Goal: Transaction & Acquisition: Purchase product/service

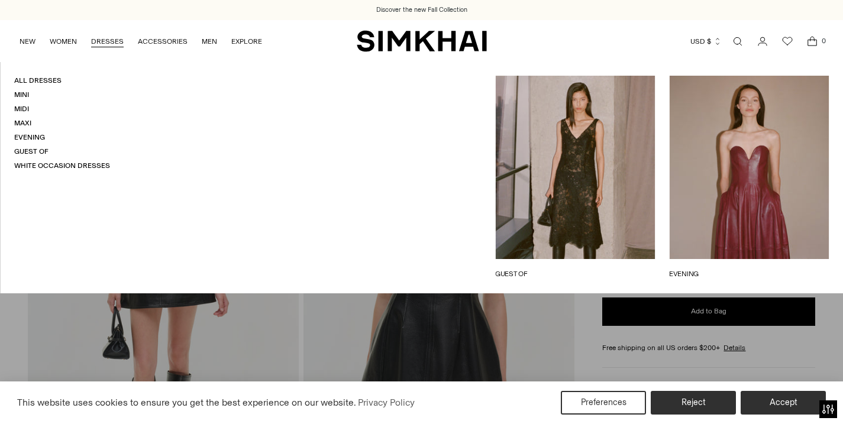
click at [563, 269] on link "GUEST OF" at bounding box center [575, 274] width 160 height 11
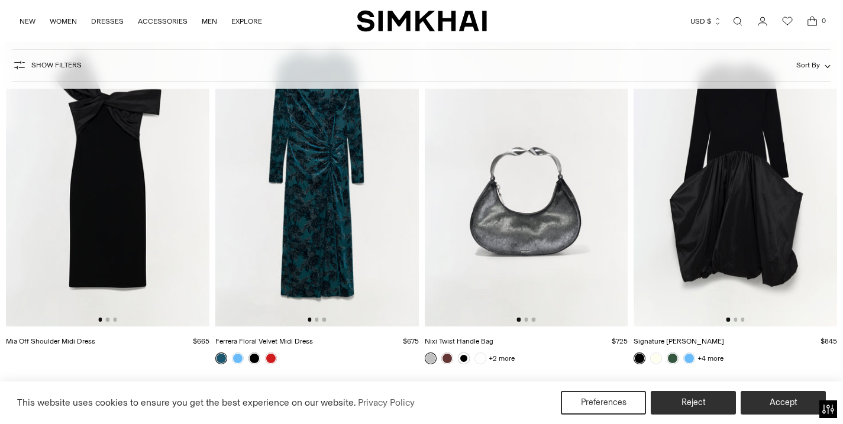
scroll to position [321, 0]
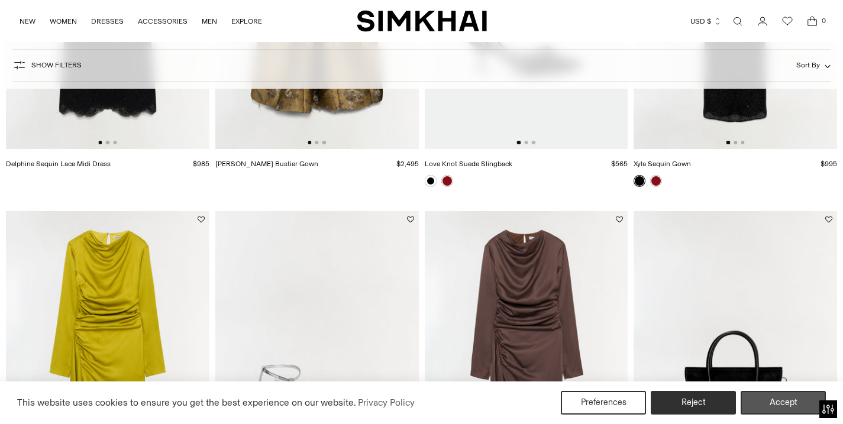
click at [787, 401] on button "Accept" at bounding box center [783, 403] width 85 height 24
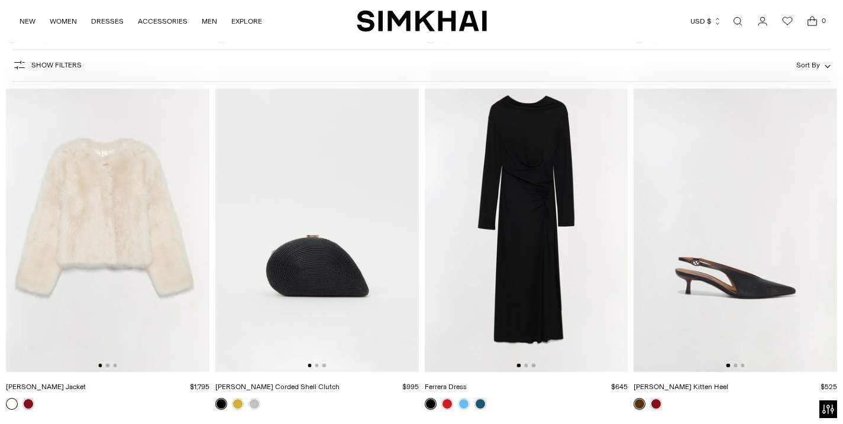
scroll to position [2303, 0]
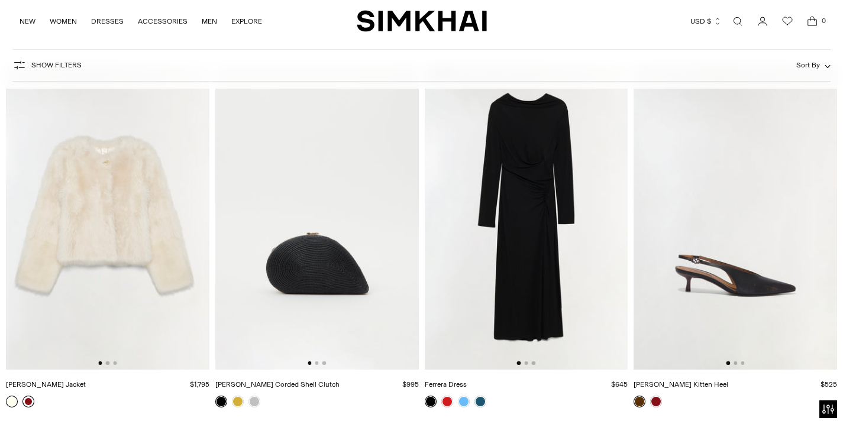
click at [30, 401] on link at bounding box center [28, 402] width 12 height 12
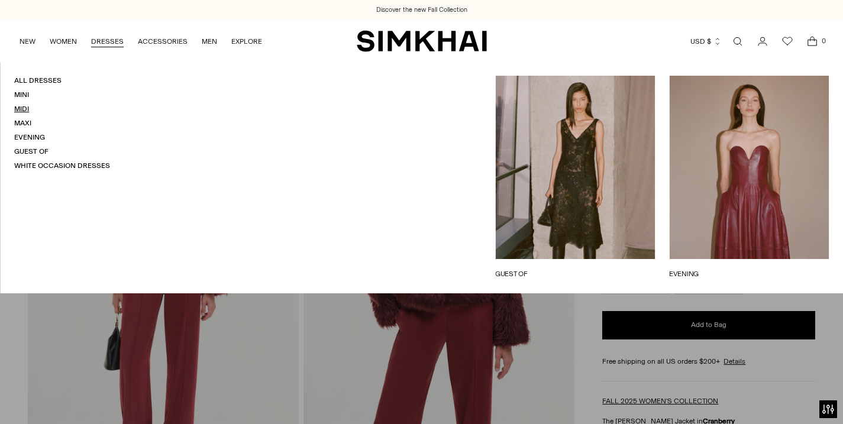
click at [23, 108] on link "Midi" at bounding box center [21, 109] width 15 height 8
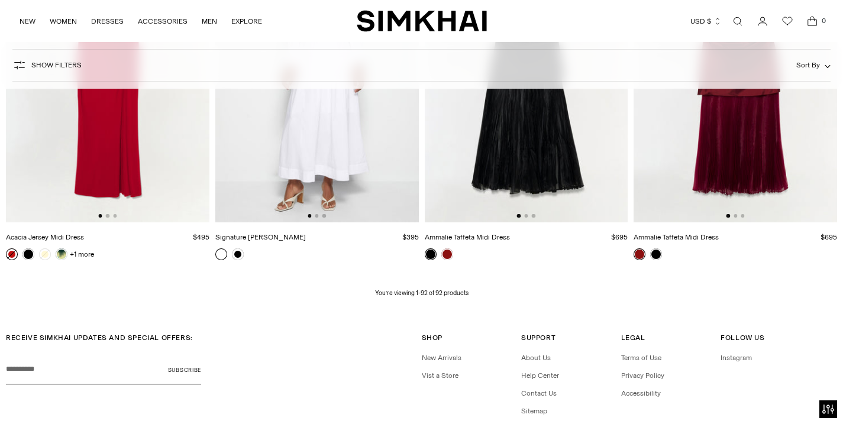
scroll to position [8388, 0]
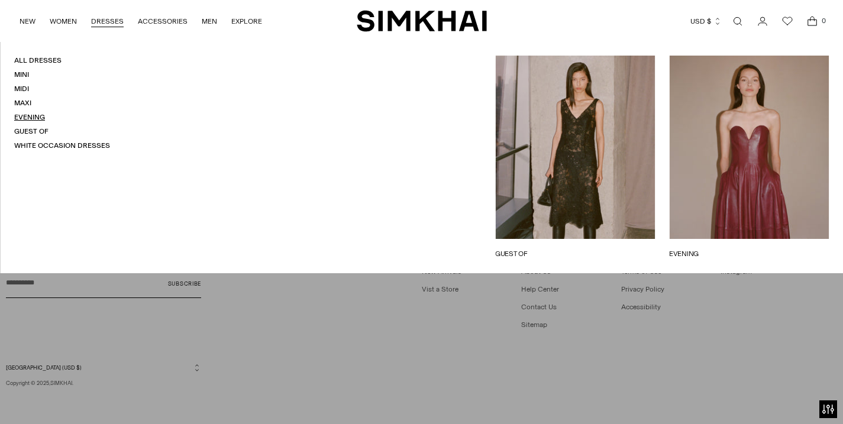
click at [33, 115] on link "Evening" at bounding box center [29, 117] width 31 height 8
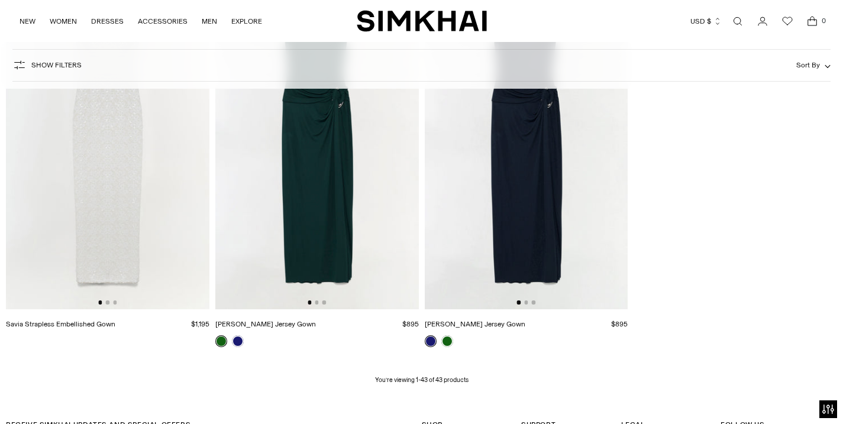
scroll to position [3994, 0]
